Goal: Check status: Check status

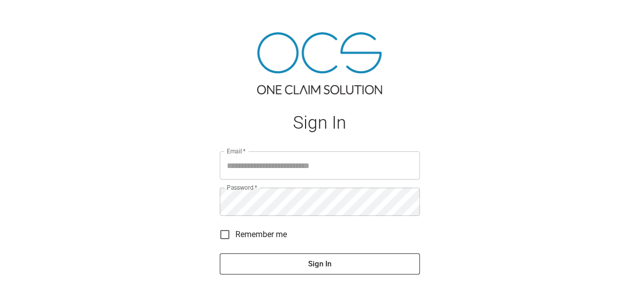
type input "**********"
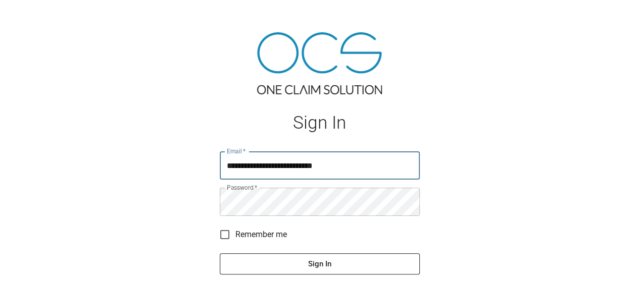
click at [220, 254] on button "Sign In" at bounding box center [320, 264] width 200 height 21
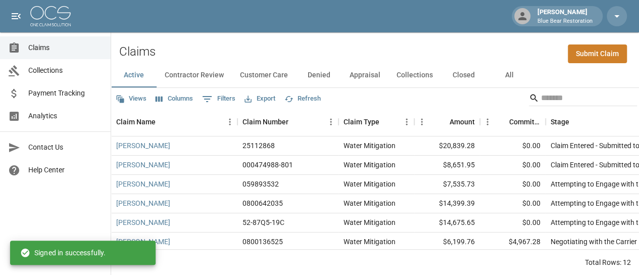
scroll to position [8, 0]
click at [453, 65] on button "Closed" at bounding box center [463, 75] width 45 height 24
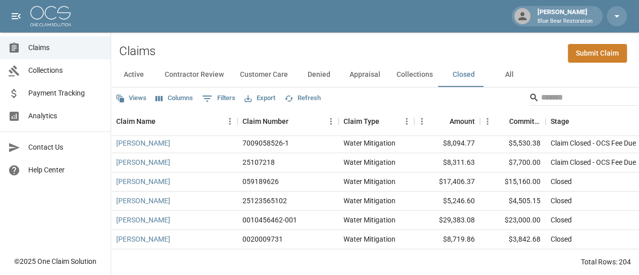
scroll to position [101, 0]
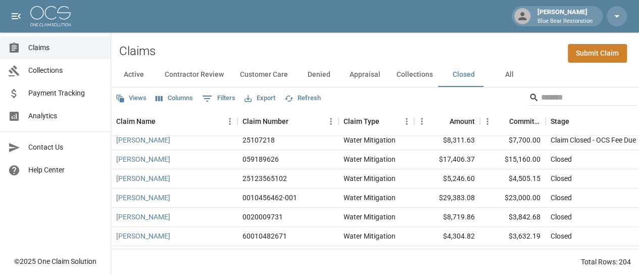
click at [550, 89] on input "Search" at bounding box center [581, 97] width 81 height 16
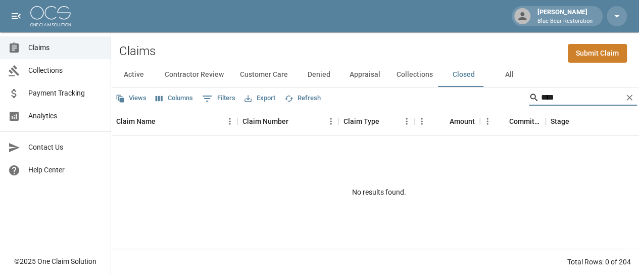
scroll to position [0, 0]
drag, startPoint x: 568, startPoint y: 85, endPoint x: 501, endPoint y: 89, distance: 66.8
click at [501, 89] on div "Views Columns 0 Filters Export Refresh ****" at bounding box center [375, 97] width 528 height 20
type input "*"
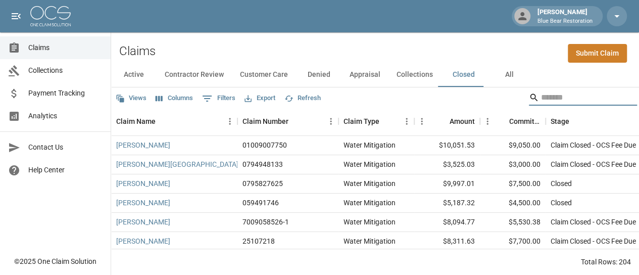
click at [71, 48] on span "Claims" at bounding box center [65, 47] width 74 height 11
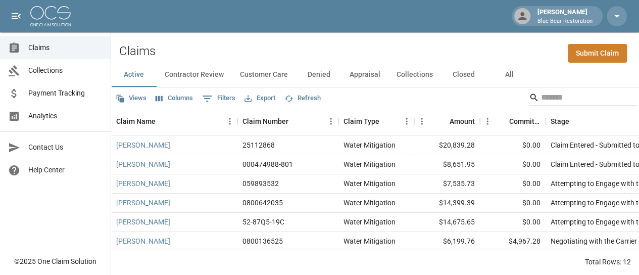
click at [21, 48] on div "Claims" at bounding box center [18, 48] width 20 height 12
click at [52, 46] on span "Claims" at bounding box center [65, 47] width 74 height 11
click at [86, 53] on link "Claims" at bounding box center [55, 47] width 111 height 23
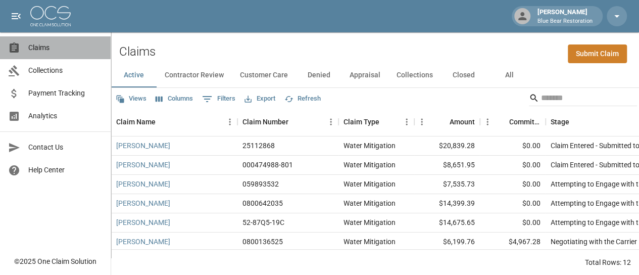
click at [38, 46] on span "Claims" at bounding box center [65, 47] width 74 height 11
